Goal: Task Accomplishment & Management: Complete application form

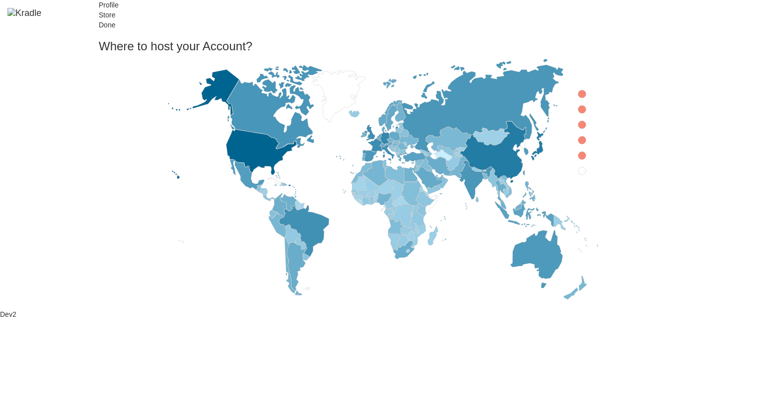
click at [578, 98] on icon at bounding box center [582, 94] width 8 height 8
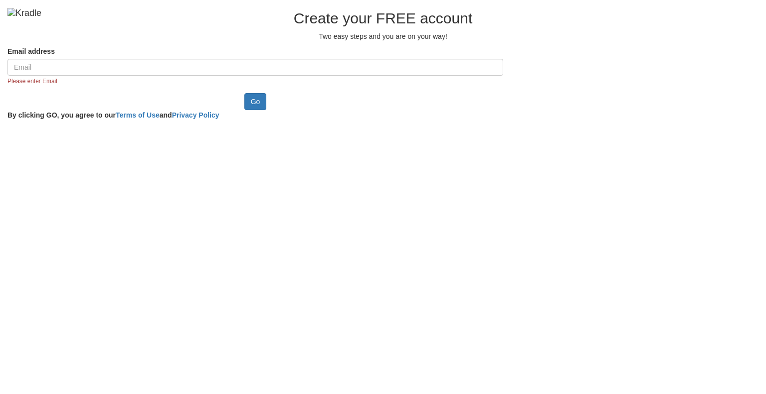
click at [155, 76] on input "Email address" at bounding box center [254, 67] width 495 height 17
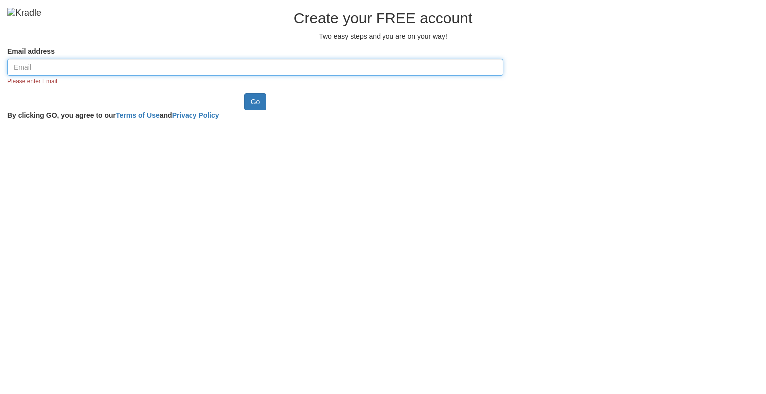
click at [131, 76] on input "Email address" at bounding box center [254, 67] width 495 height 17
paste input "[EMAIL_ADDRESS][DOMAIN_NAME]"
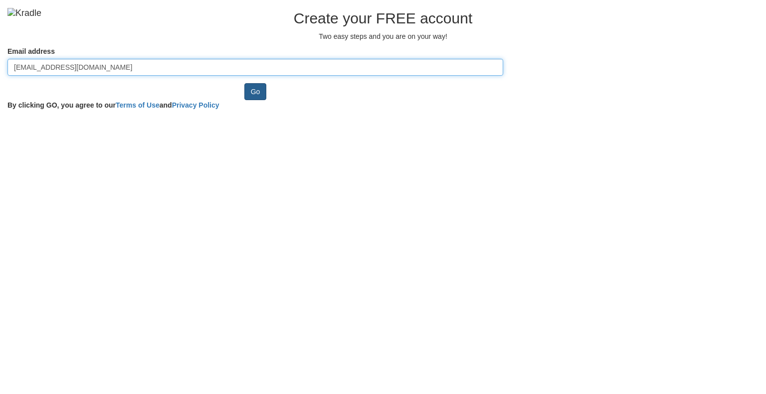
type input "[EMAIL_ADDRESS][DOMAIN_NAME]"
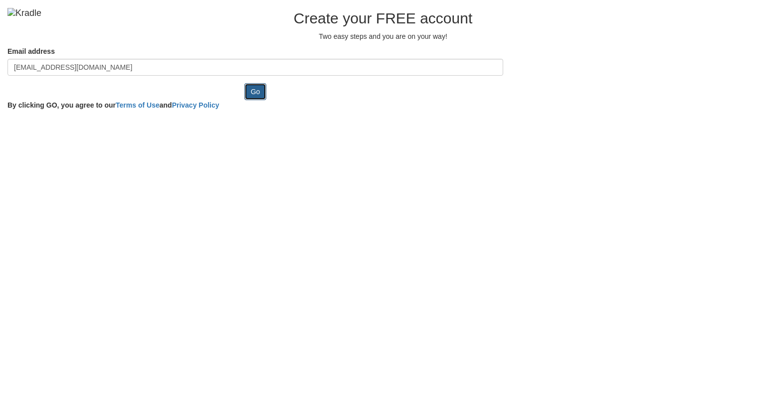
click at [244, 100] on input "Go" at bounding box center [255, 91] width 22 height 17
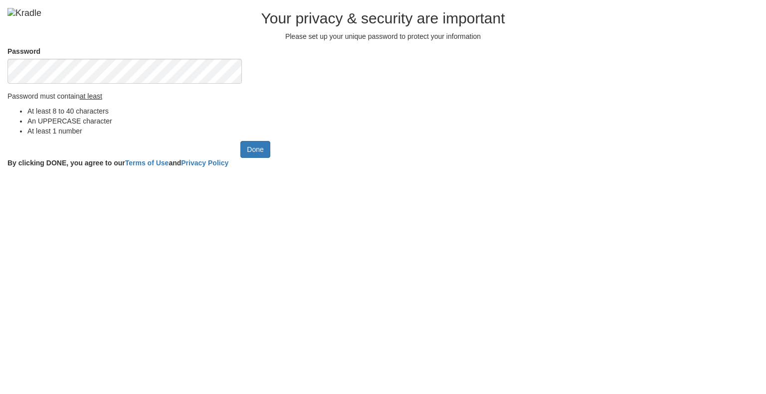
click at [304, 84] on div at bounding box center [254, 84] width 495 height 0
click at [240, 158] on input "Done" at bounding box center [254, 149] width 29 height 17
